Goal: Task Accomplishment & Management: Manage account settings

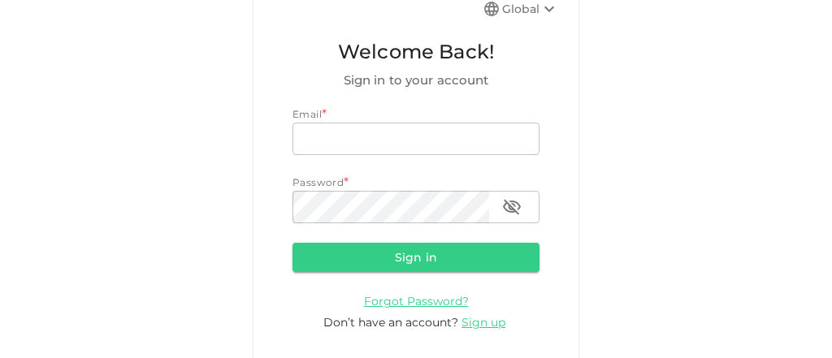
scroll to position [117, 0]
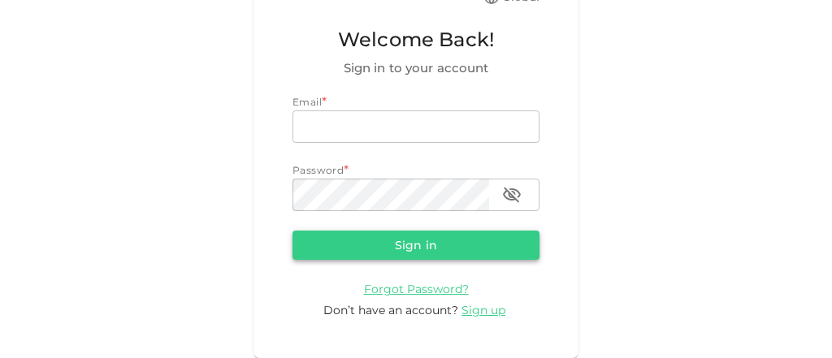
type input "[EMAIL_ADDRESS][DOMAIN_NAME]"
click at [436, 244] on button "Sign in" at bounding box center [415, 245] width 247 height 29
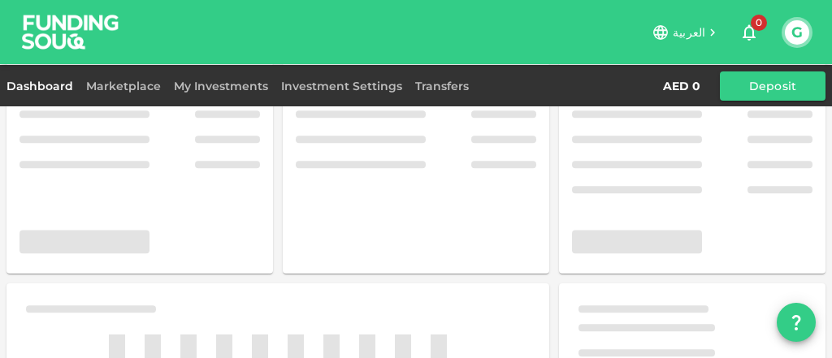
scroll to position [117, 0]
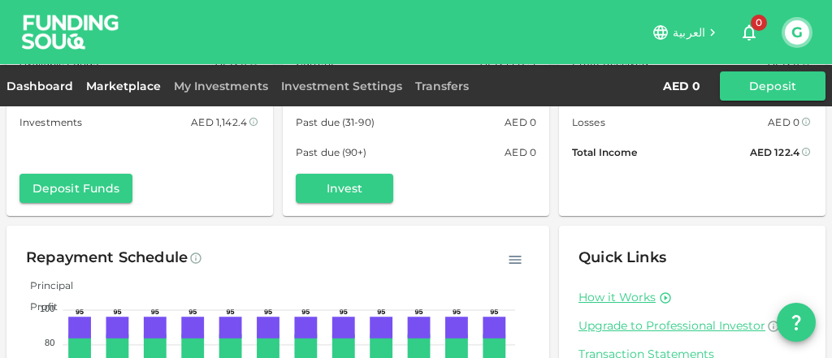
click at [135, 89] on link "Marketplace" at bounding box center [124, 86] width 88 height 15
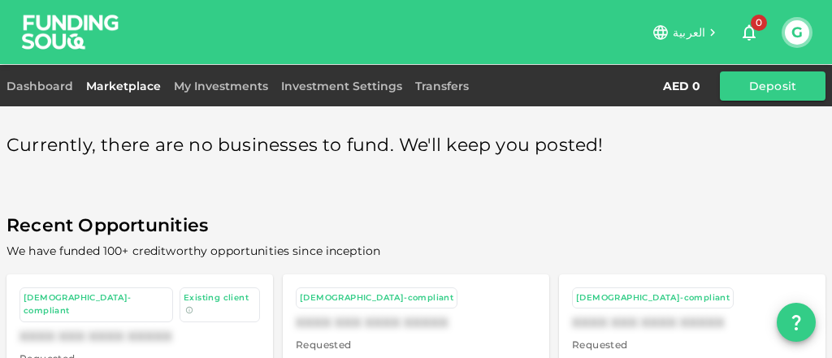
scroll to position [130, 0]
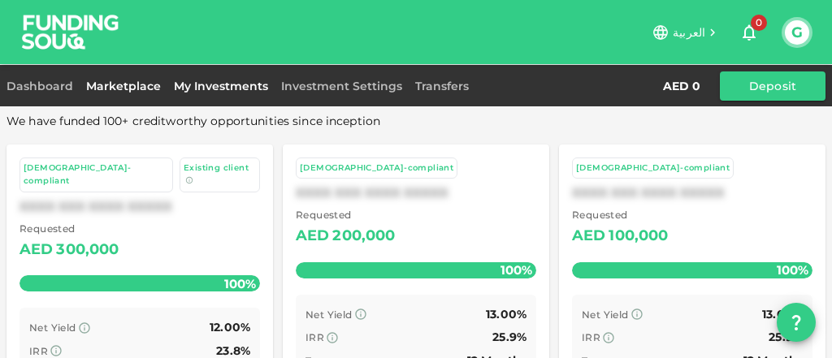
click at [178, 84] on link "My Investments" at bounding box center [220, 86] width 107 height 15
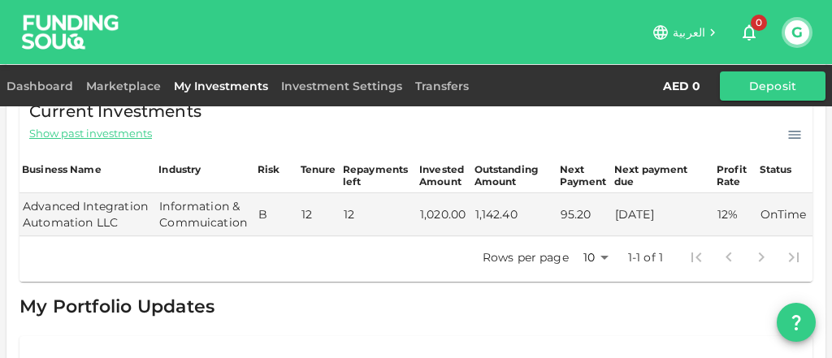
click at [790, 32] on button "G" at bounding box center [797, 32] width 24 height 24
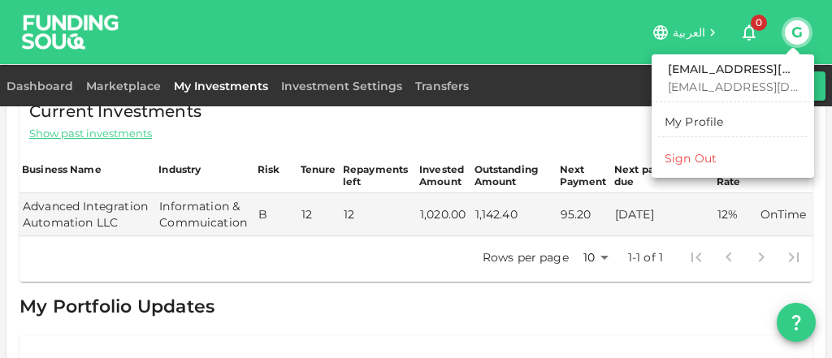
click at [688, 154] on div "Sign Out" at bounding box center [690, 158] width 52 height 16
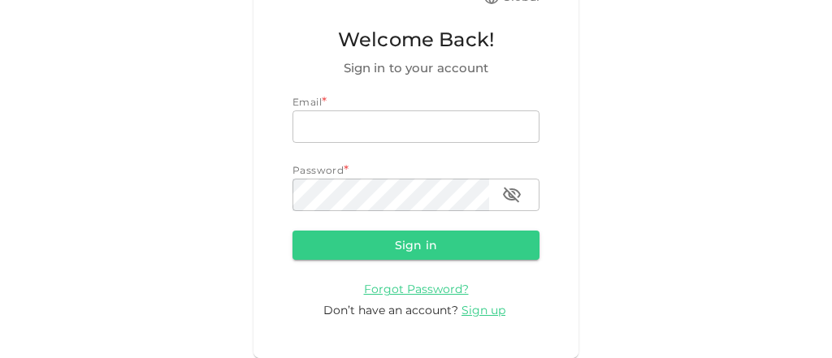
scroll to position [117, 0]
type input "[EMAIL_ADDRESS][DOMAIN_NAME]"
